Goal: Task Accomplishment & Management: Manage account settings

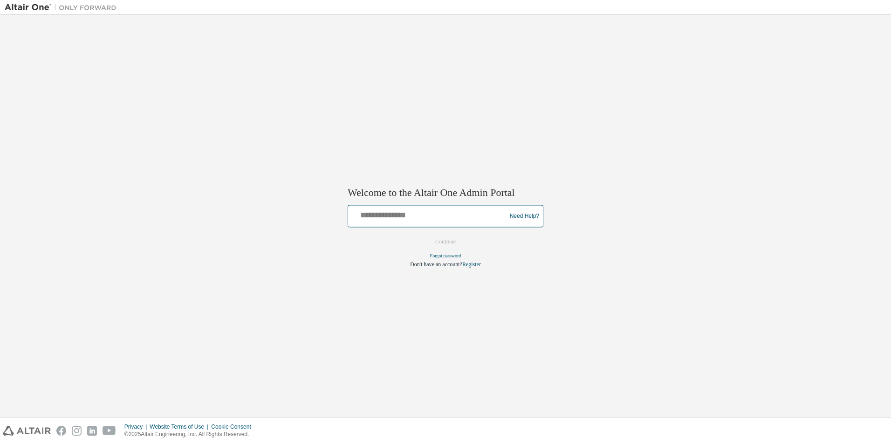
click at [393, 218] on input "text" at bounding box center [428, 215] width 153 height 14
type input "**********"
click at [450, 244] on button "Continue" at bounding box center [445, 242] width 40 height 14
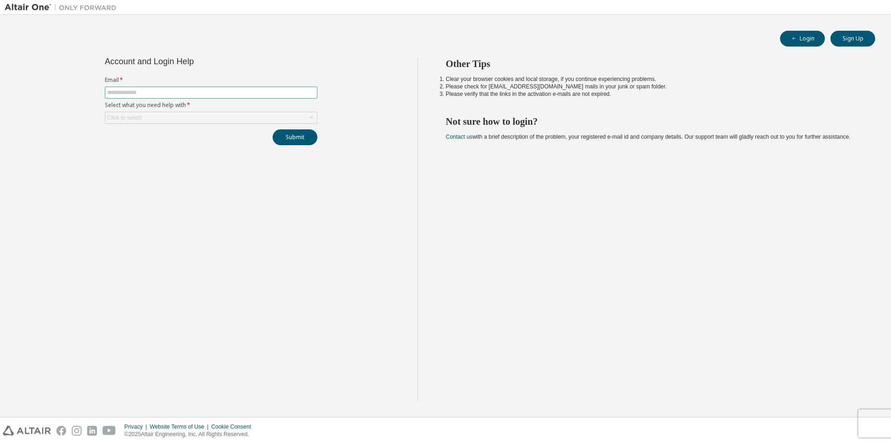
click at [155, 93] on input "text" at bounding box center [211, 92] width 208 height 7
type input "**********"
click at [229, 119] on div "Click to select" at bounding box center [210, 117] width 211 height 11
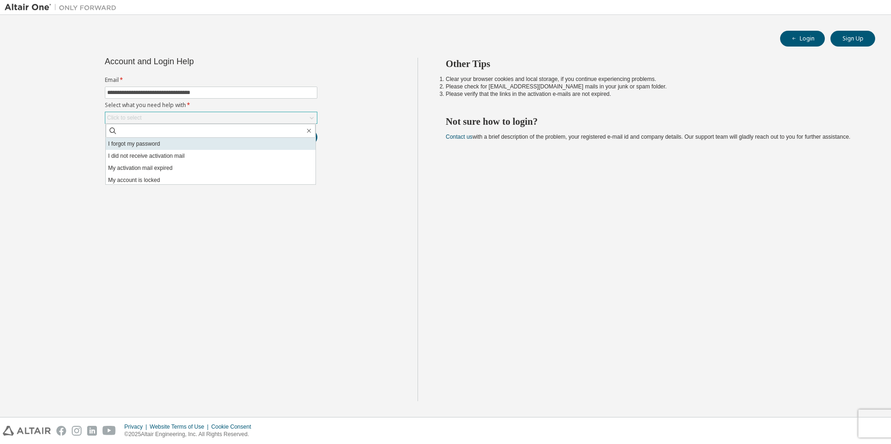
click at [156, 144] on li "I forgot my password" at bounding box center [211, 144] width 210 height 12
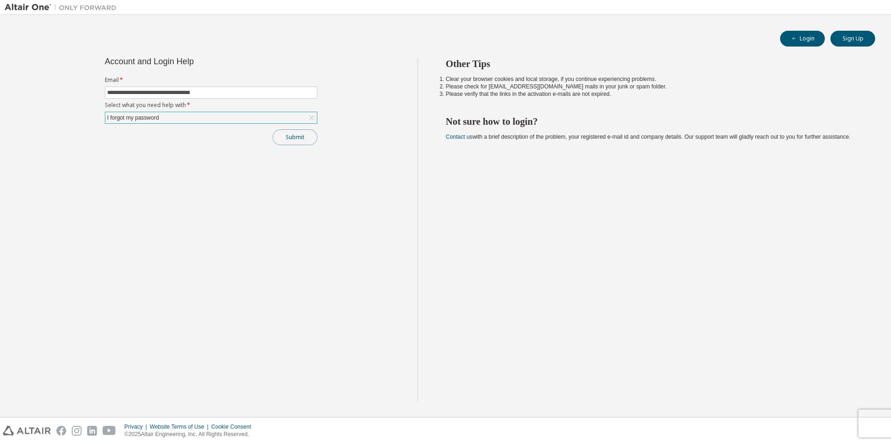
click at [290, 136] on button "Submit" at bounding box center [294, 137] width 45 height 16
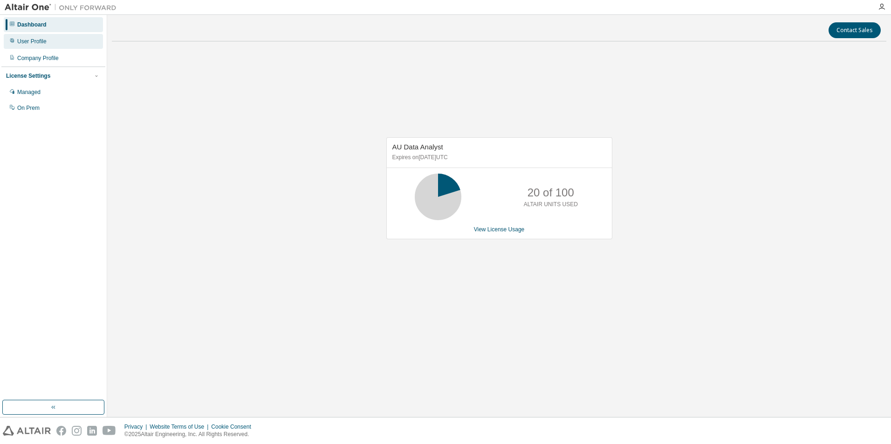
click at [32, 43] on div "User Profile" at bounding box center [31, 41] width 29 height 7
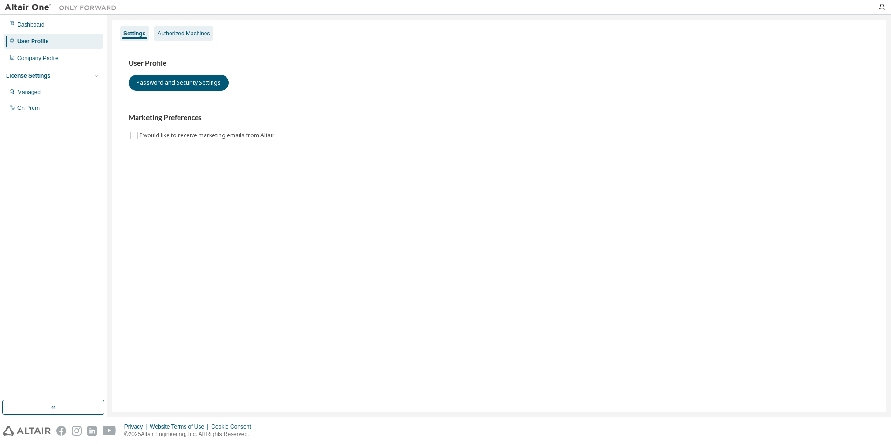
click at [203, 32] on div "Authorized Machines" at bounding box center [183, 33] width 52 height 7
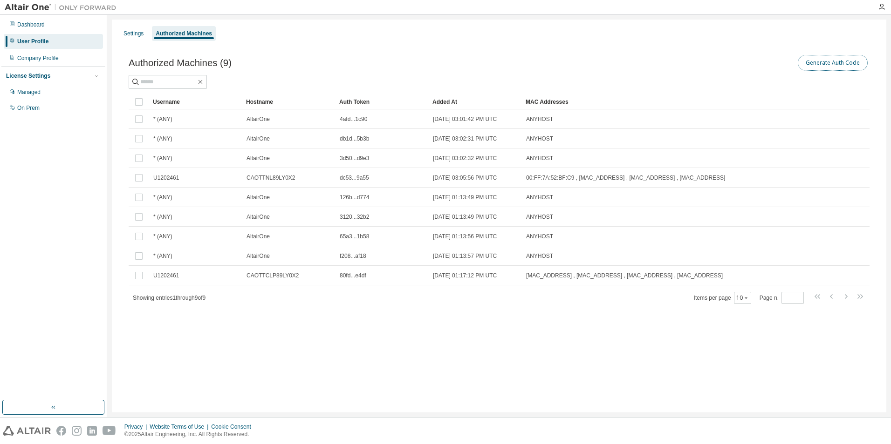
click at [821, 63] on button "Generate Auth Code" at bounding box center [832, 63] width 70 height 16
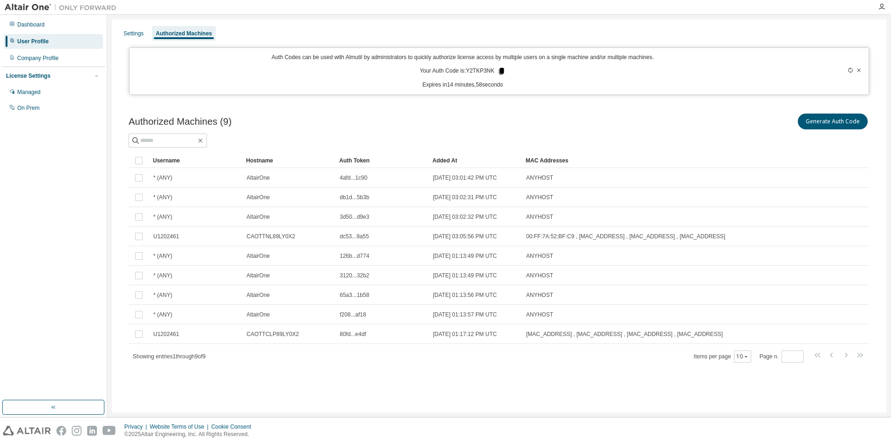
click at [502, 71] on icon at bounding box center [501, 71] width 5 height 7
